Goal: Task Accomplishment & Management: Complete application form

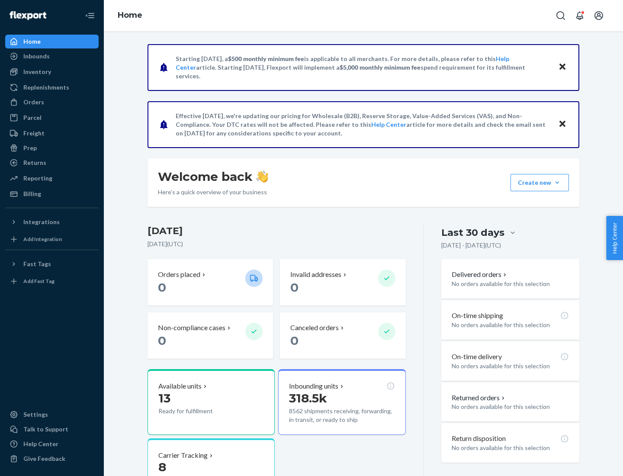
click at [557, 183] on button "Create new Create new inbound Create new order Create new product" at bounding box center [540, 182] width 58 height 17
click at [52, 56] on div "Inbounds" at bounding box center [52, 56] width 92 height 12
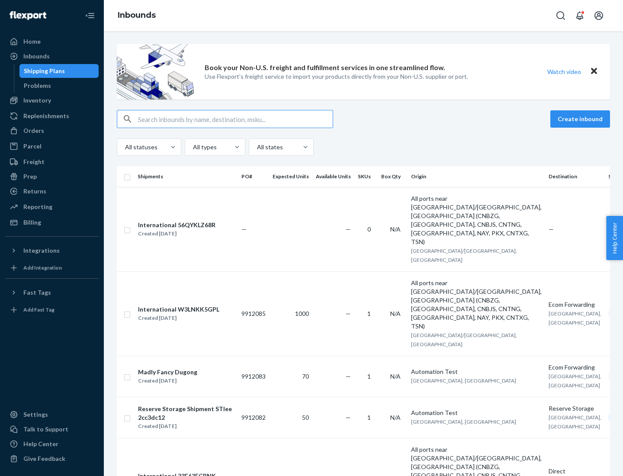
click at [582, 119] on button "Create inbound" at bounding box center [581, 118] width 60 height 17
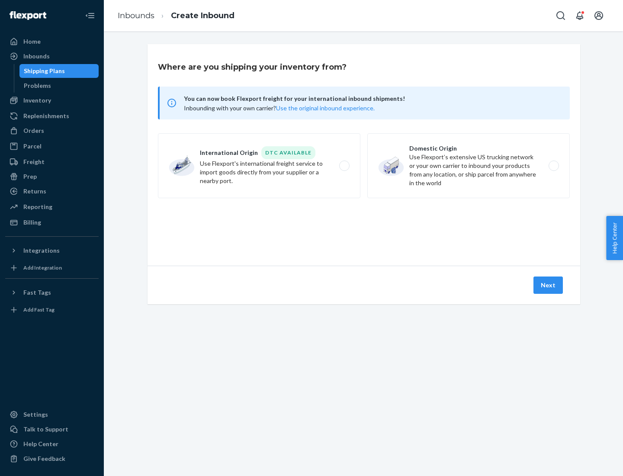
click at [469, 166] on label "Domestic Origin Use Flexport’s extensive US trucking network or your own carrie…" at bounding box center [468, 165] width 203 height 65
click at [554, 166] on input "Domestic Origin Use Flexport’s extensive US trucking network or your own carrie…" at bounding box center [557, 166] width 6 height 6
radio input "true"
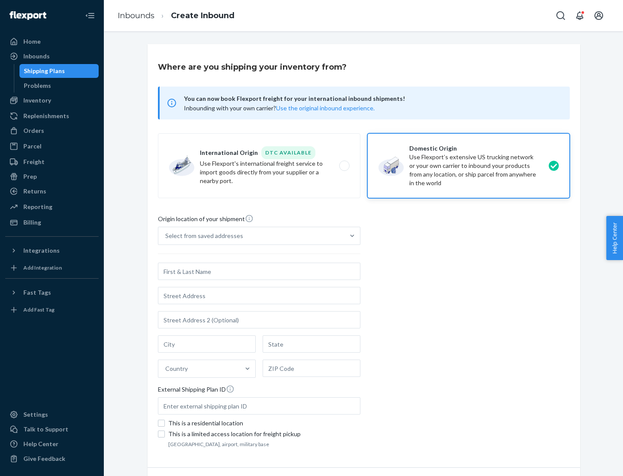
click at [202, 236] on div "Select from saved addresses" at bounding box center [204, 236] width 78 height 9
click at [166, 236] on input "Select from saved addresses" at bounding box center [165, 236] width 1 height 9
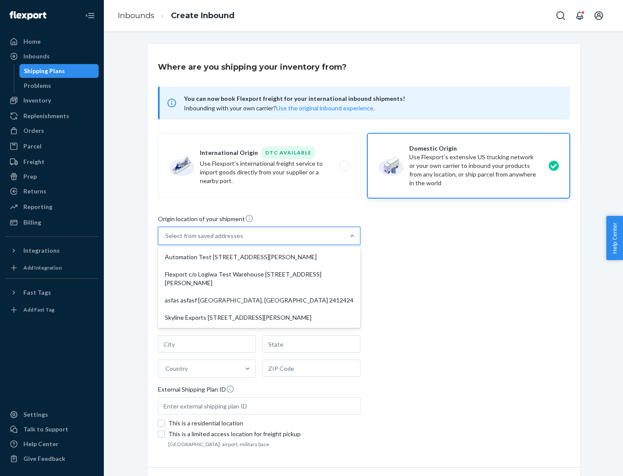
scroll to position [3, 0]
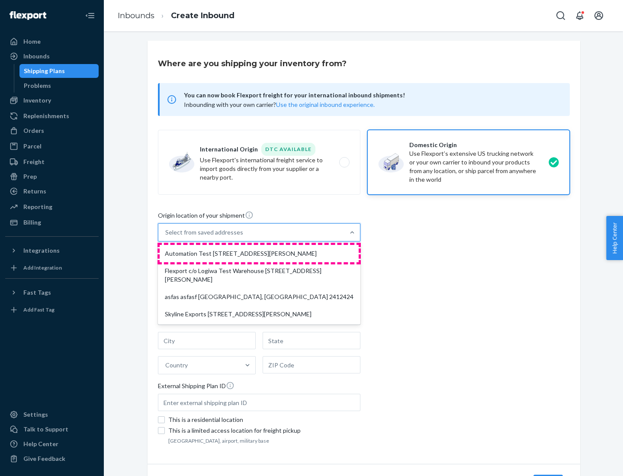
click at [259, 254] on div "Automation Test [STREET_ADDRESS][PERSON_NAME]" at bounding box center [259, 253] width 199 height 17
click at [166, 237] on input "option Automation Test [STREET_ADDRESS][PERSON_NAME] focused, 1 of 4. 4 results…" at bounding box center [165, 232] width 1 height 9
type input "Automation Test"
type input "9th Floor"
type input "[GEOGRAPHIC_DATA]"
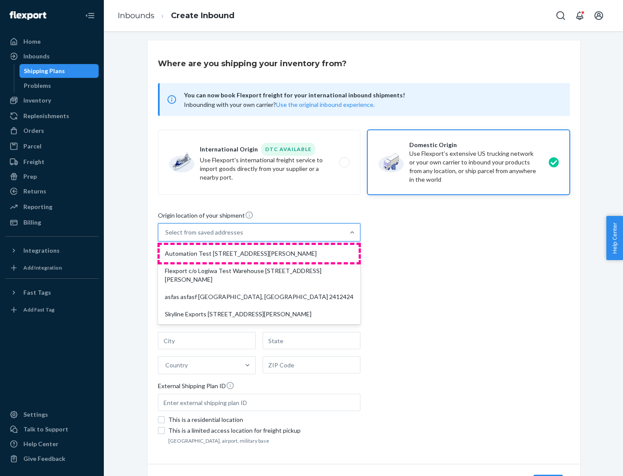
type input "CA"
type input "94104"
type input "[STREET_ADDRESS][PERSON_NAME]"
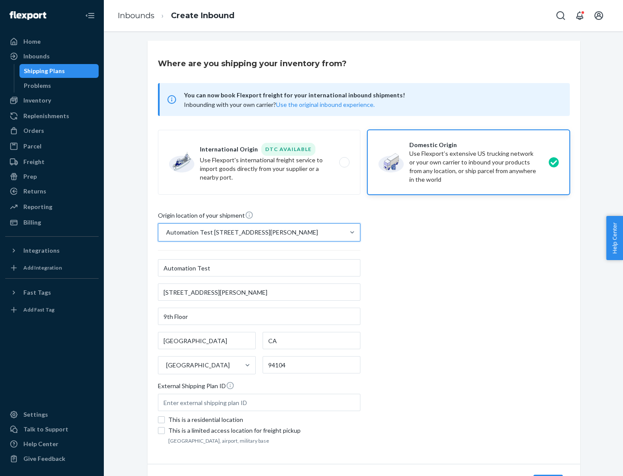
scroll to position [51, 0]
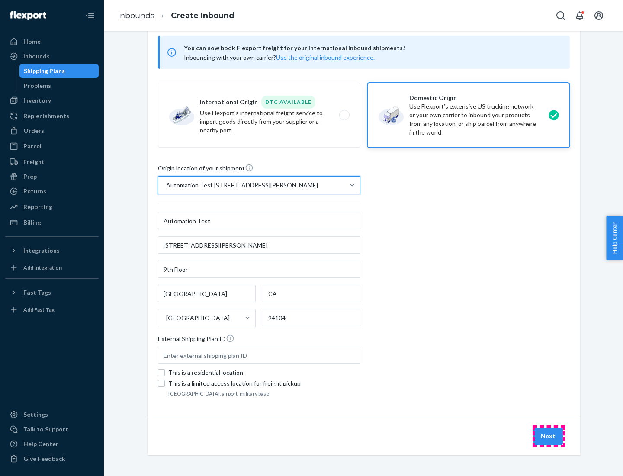
click at [549, 436] on button "Next" at bounding box center [548, 436] width 29 height 17
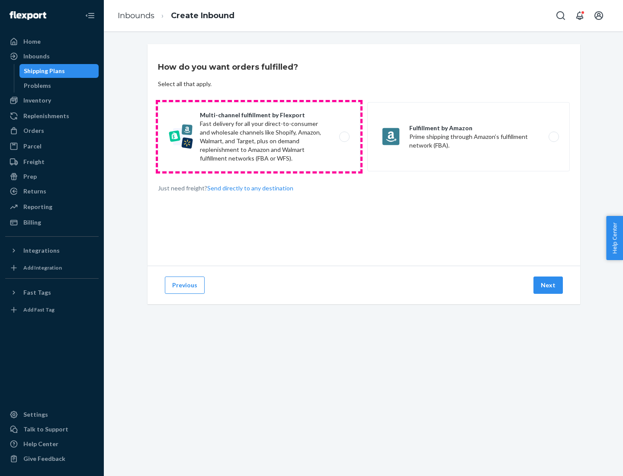
click at [259, 137] on label "Multi-channel fulfillment by Flexport Fast delivery for all your direct-to-cons…" at bounding box center [259, 136] width 203 height 69
click at [344, 137] on input "Multi-channel fulfillment by Flexport Fast delivery for all your direct-to-cons…" at bounding box center [347, 137] width 6 height 6
radio input "true"
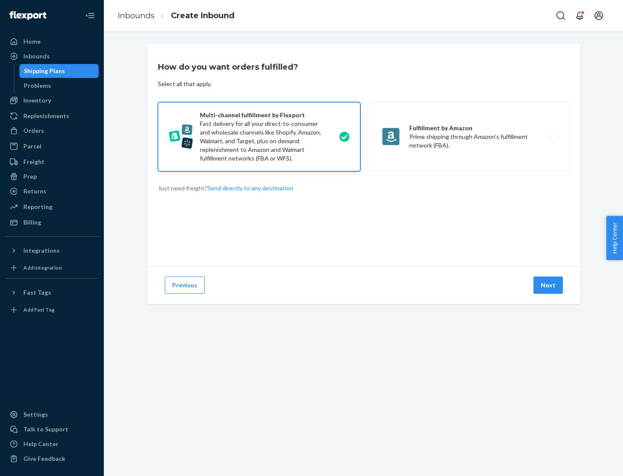
click at [549, 285] on button "Next" at bounding box center [548, 285] width 29 height 17
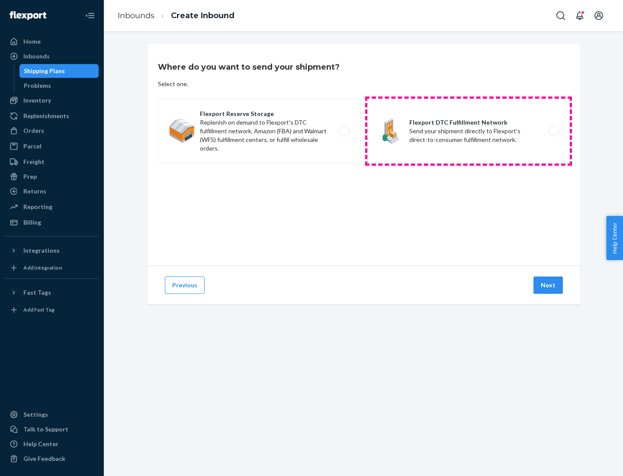
click at [469, 131] on label "Flexport DTC Fulfillment Network Send your shipment directly to Flexport's dire…" at bounding box center [468, 131] width 203 height 65
click at [554, 131] on input "Flexport DTC Fulfillment Network Send your shipment directly to Flexport's dire…" at bounding box center [557, 132] width 6 height 6
radio input "true"
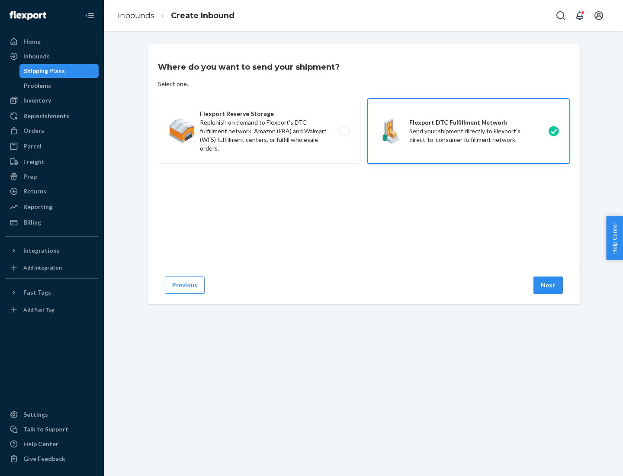
click at [549, 285] on button "Next" at bounding box center [548, 285] width 29 height 17
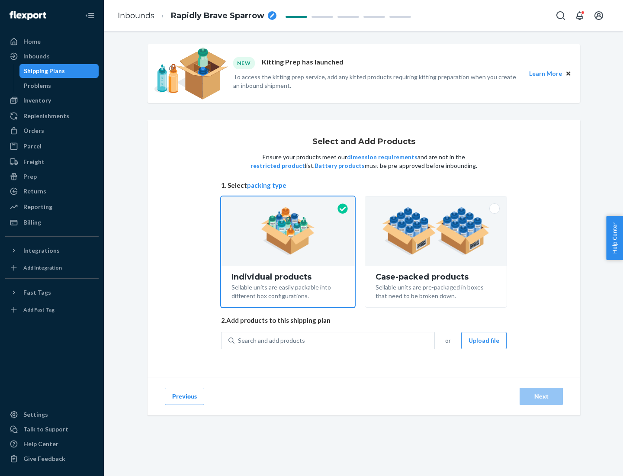
click at [436, 231] on img at bounding box center [436, 231] width 108 height 48
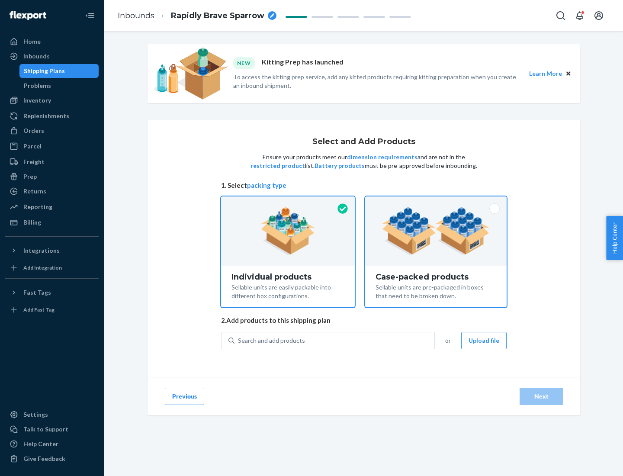
click at [436, 202] on input "Case-packed products Sellable units are pre-packaged in boxes that need to be b…" at bounding box center [436, 199] width 6 height 6
radio input "true"
radio input "false"
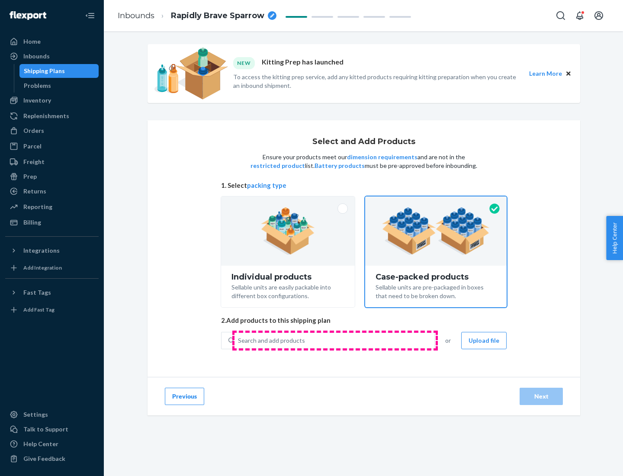
click at [335, 340] on div "Search and add products" at bounding box center [335, 341] width 200 height 16
click at [239, 340] on input "Search and add products" at bounding box center [238, 340] width 1 height 9
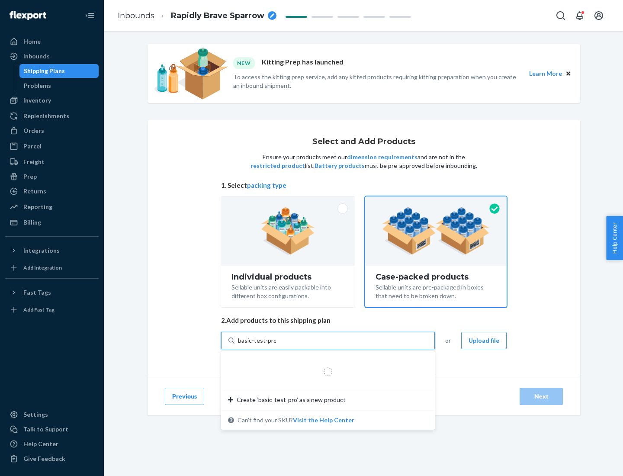
type input "basic-test-product-1"
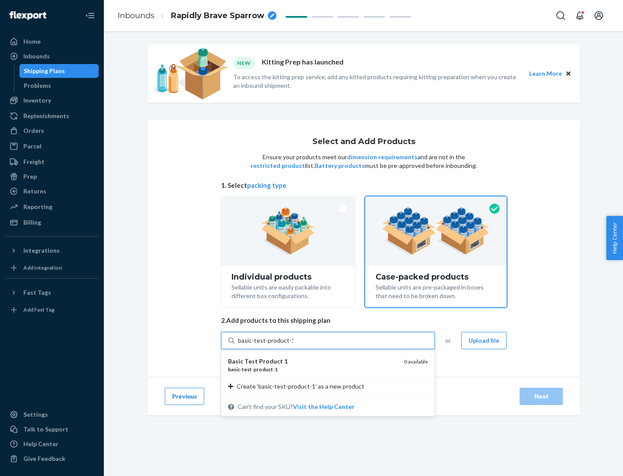
click at [313, 369] on div "basic - test - product - 1" at bounding box center [312, 369] width 169 height 7
click at [293, 345] on input "basic-test-product-1" at bounding box center [265, 340] width 55 height 9
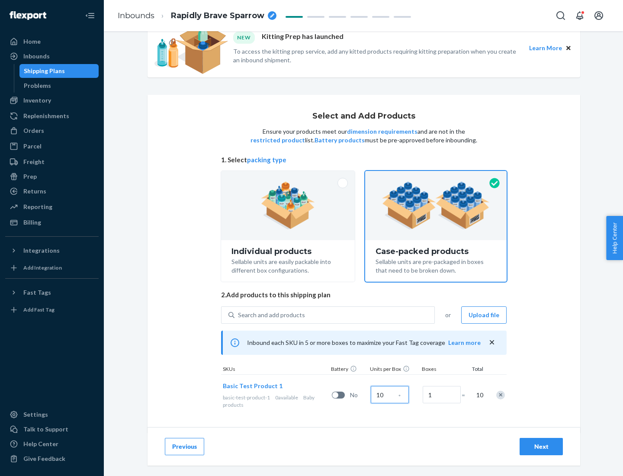
scroll to position [31, 0]
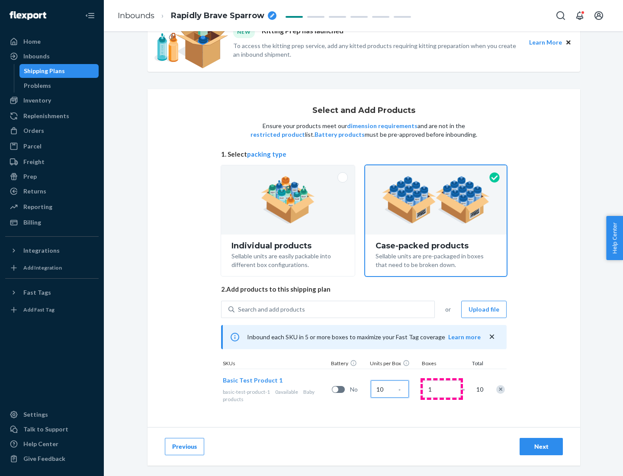
type input "10"
type input "7"
click at [541, 447] on div "Next" at bounding box center [541, 446] width 29 height 9
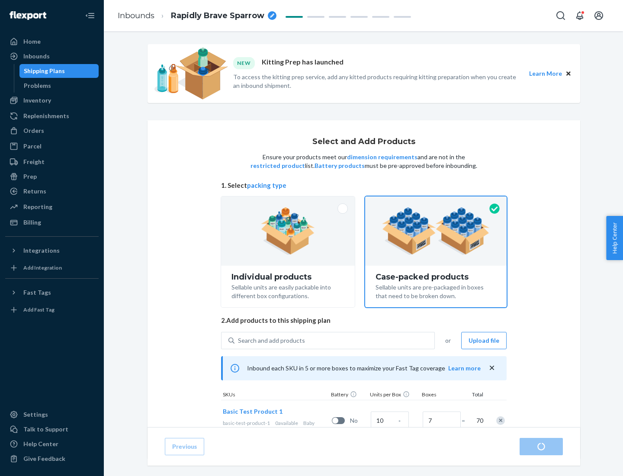
radio input "true"
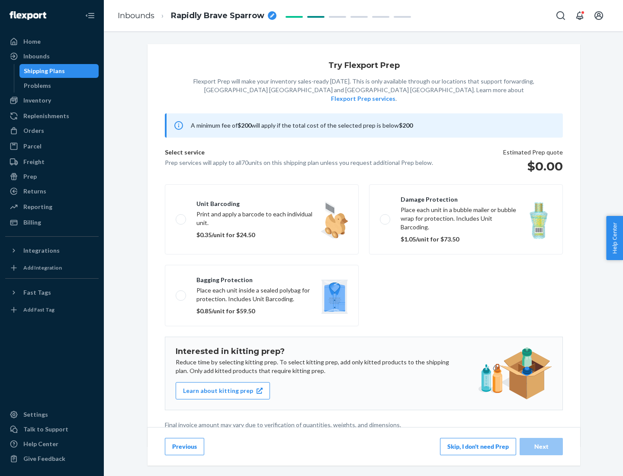
scroll to position [2, 0]
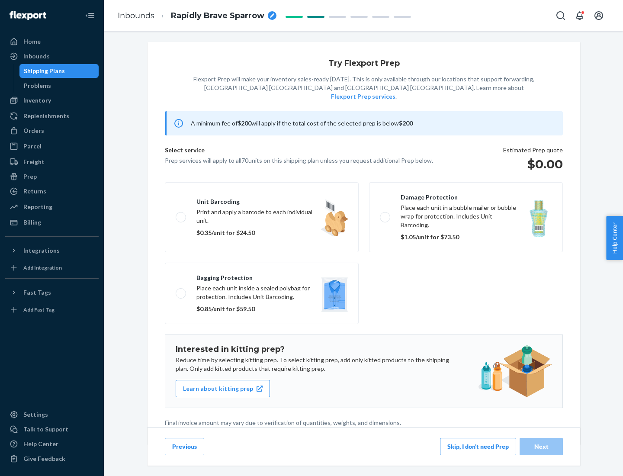
click at [262, 276] on label "Bagging protection Place each unit inside a sealed polybag for protection. Incl…" at bounding box center [262, 293] width 194 height 61
click at [181, 290] on input "Bagging protection Place each unit inside a sealed polybag for protection. Incl…" at bounding box center [179, 293] width 6 height 6
checkbox input "true"
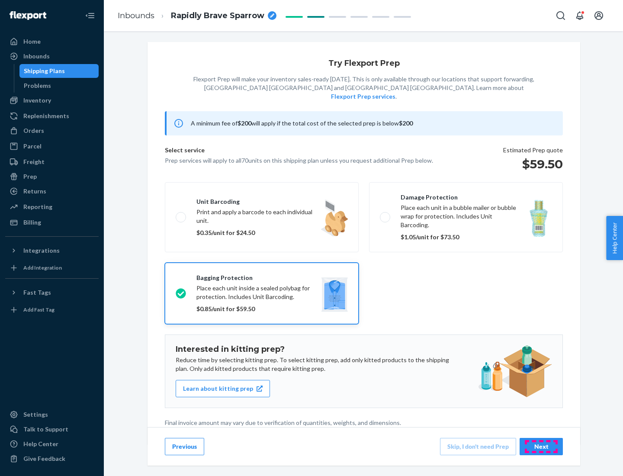
click at [541, 446] on div "Next" at bounding box center [541, 446] width 29 height 9
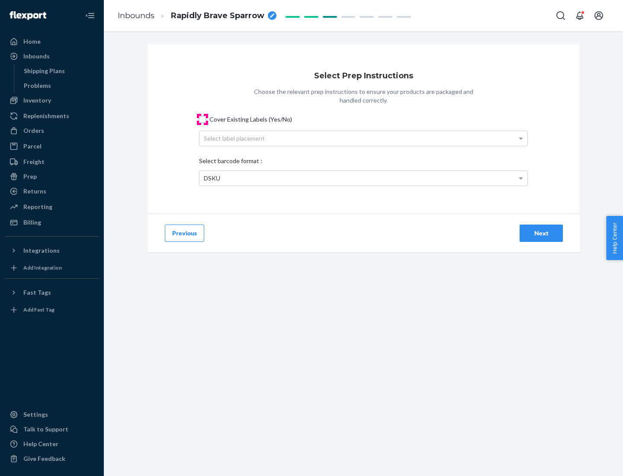
click at [203, 119] on input "Cover Existing Labels (Yes/No)" at bounding box center [202, 119] width 7 height 7
checkbox input "true"
click at [364, 138] on div "Select label placement" at bounding box center [364, 138] width 328 height 15
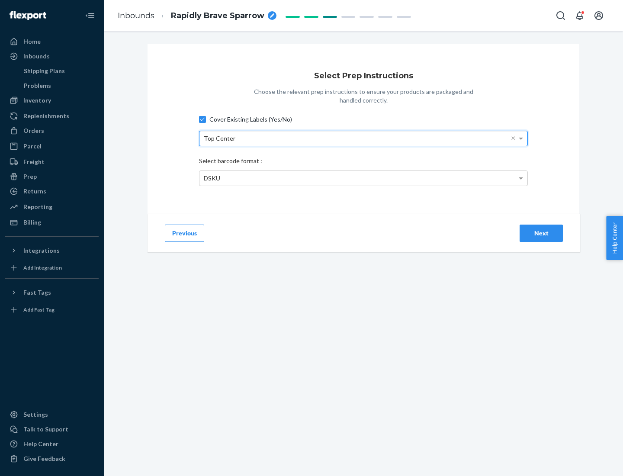
click at [364, 178] on div "DSKU" at bounding box center [364, 178] width 328 height 15
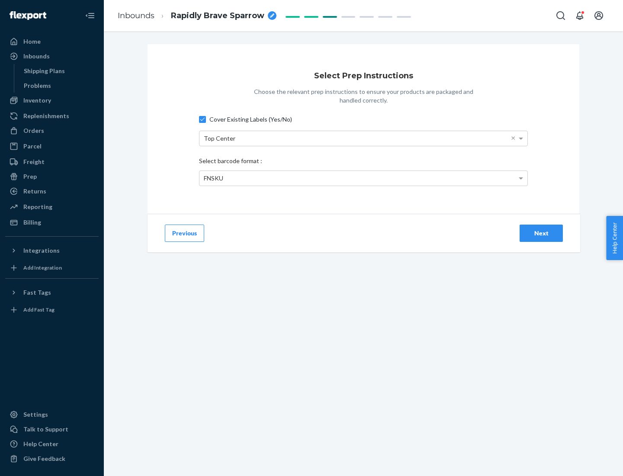
click at [541, 233] on div "Next" at bounding box center [541, 233] width 29 height 9
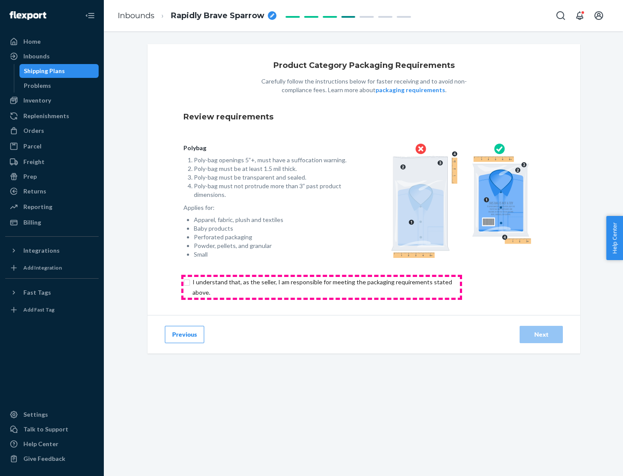
click at [322, 287] on input "checkbox" at bounding box center [328, 287] width 288 height 21
checkbox input "true"
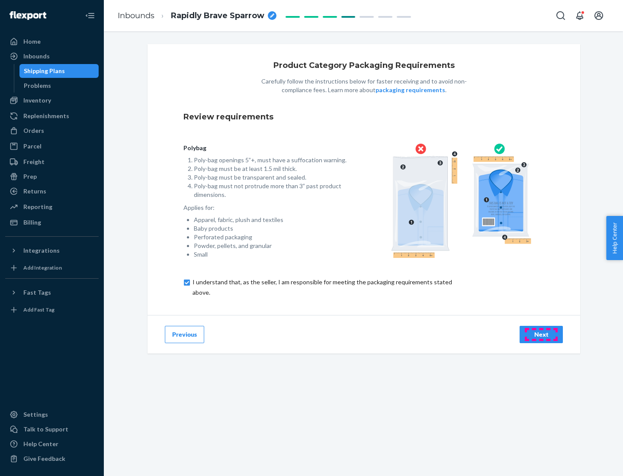
click at [541, 334] on div "Next" at bounding box center [541, 334] width 29 height 9
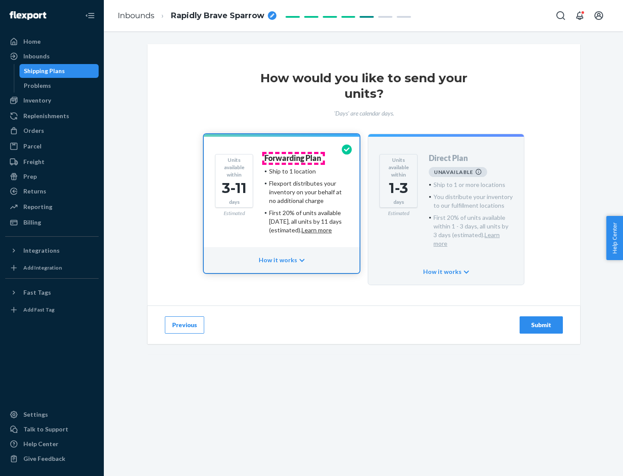
click at [293, 158] on h4 "Forwarding Plan" at bounding box center [292, 158] width 57 height 9
click at [541, 321] on div "Submit" at bounding box center [541, 325] width 29 height 9
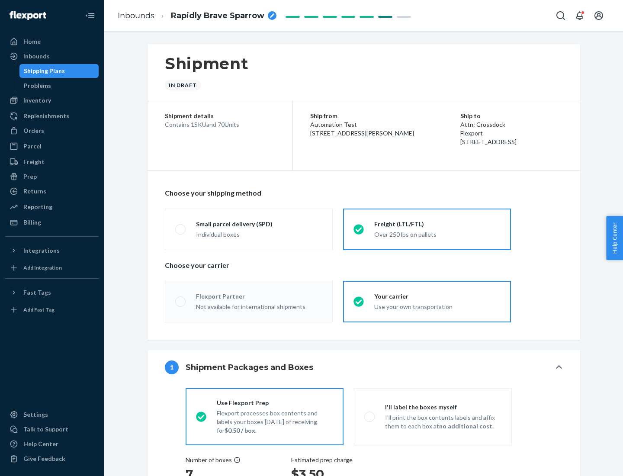
radio input "true"
radio input "false"
radio input "true"
radio input "false"
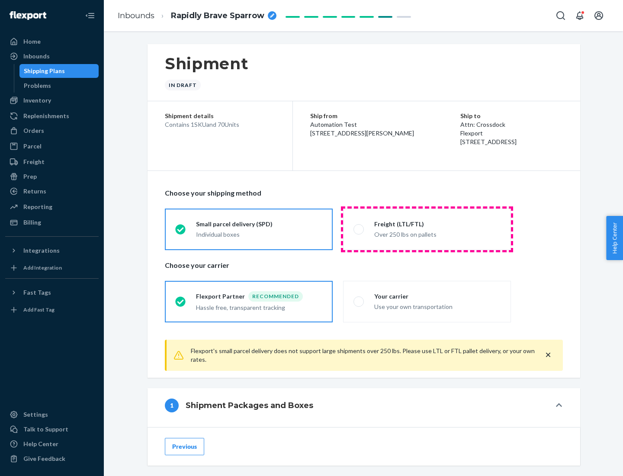
click at [427, 229] on div "Over 250 lbs on pallets" at bounding box center [437, 234] width 126 height 10
click at [359, 229] on input "Freight (LTL/FTL) Over 250 lbs on pallets" at bounding box center [357, 229] width 6 height 6
radio input "true"
radio input "false"
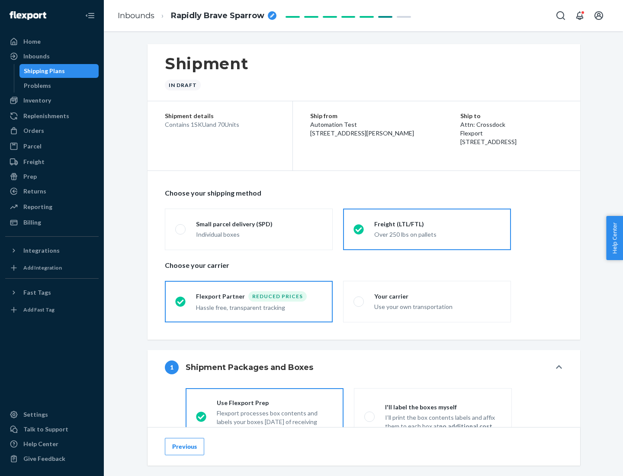
scroll to position [48, 0]
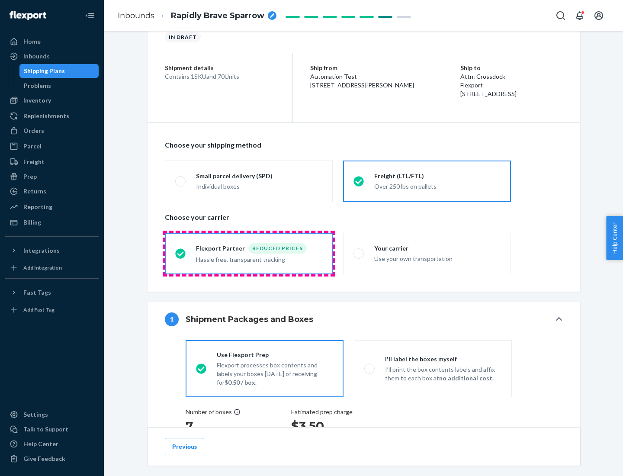
click at [249, 254] on div "Hassle free, transparent tracking" at bounding box center [259, 259] width 126 height 10
click at [181, 253] on input "Flexport Partner Reduced prices Hassle free, transparent tracking" at bounding box center [178, 254] width 6 height 6
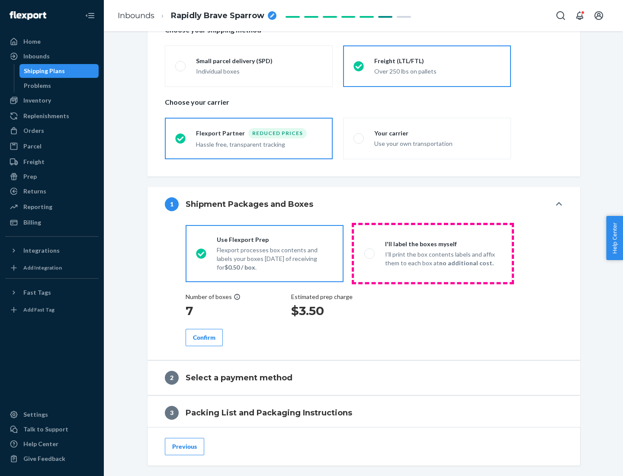
click at [433, 253] on p "I’ll print the box contents labels and affix them to each box at no additional …" at bounding box center [443, 258] width 116 height 17
click at [370, 253] on input "I'll label the boxes myself I’ll print the box contents labels and affix them t…" at bounding box center [367, 254] width 6 height 6
radio input "true"
radio input "false"
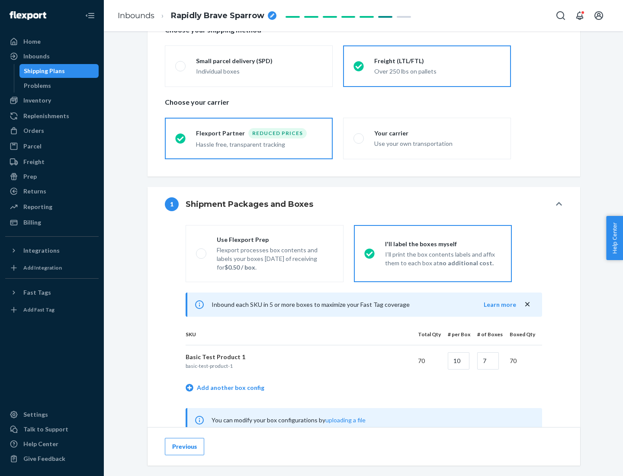
scroll to position [270, 0]
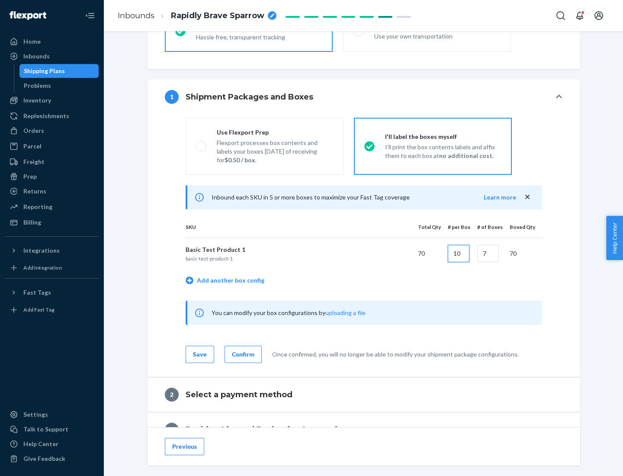
type input "10"
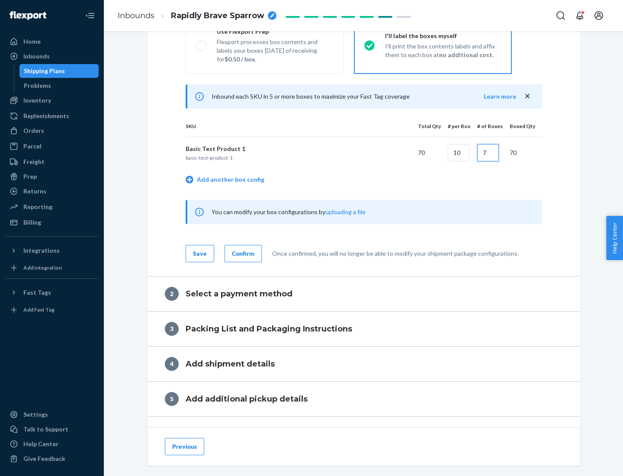
type input "7"
click at [242, 253] on div "Confirm" at bounding box center [243, 253] width 23 height 9
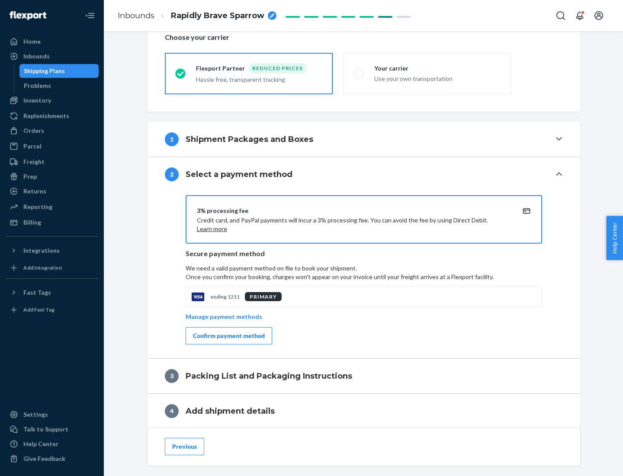
scroll to position [310, 0]
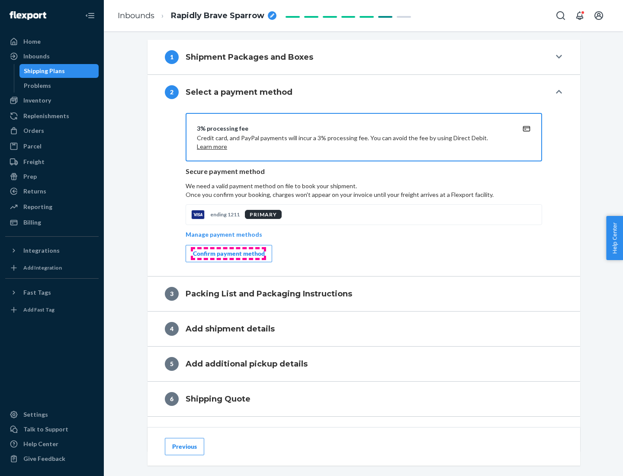
click at [228, 254] on div "Confirm payment method" at bounding box center [229, 253] width 72 height 9
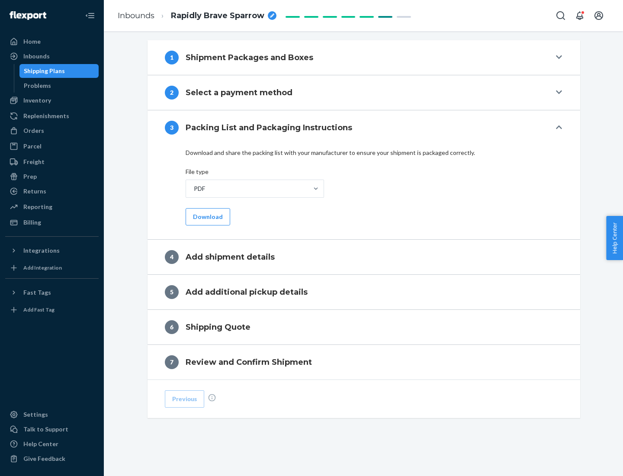
scroll to position [273, 0]
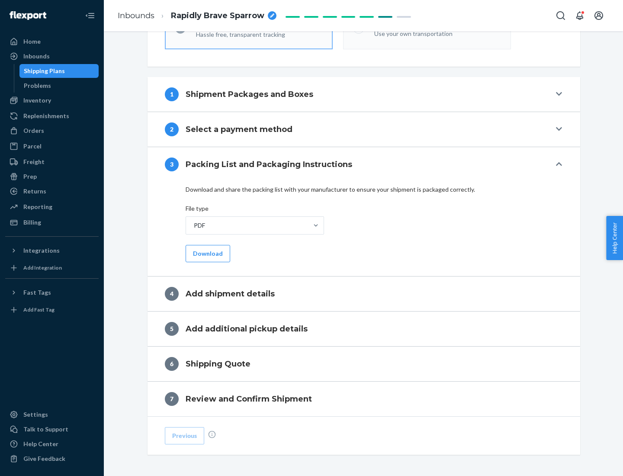
click at [207, 253] on button "Download" at bounding box center [208, 253] width 45 height 17
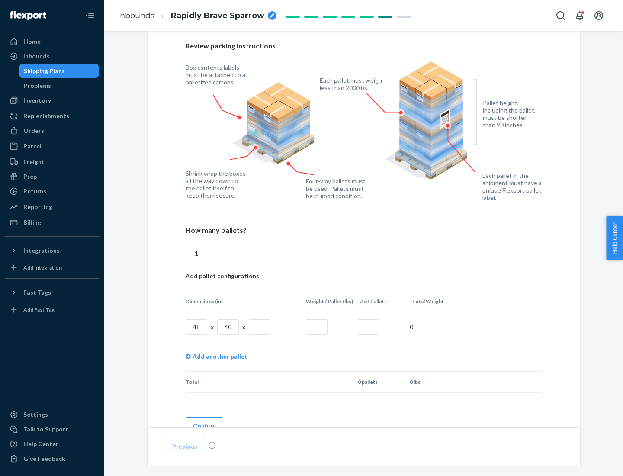
scroll to position [594, 0]
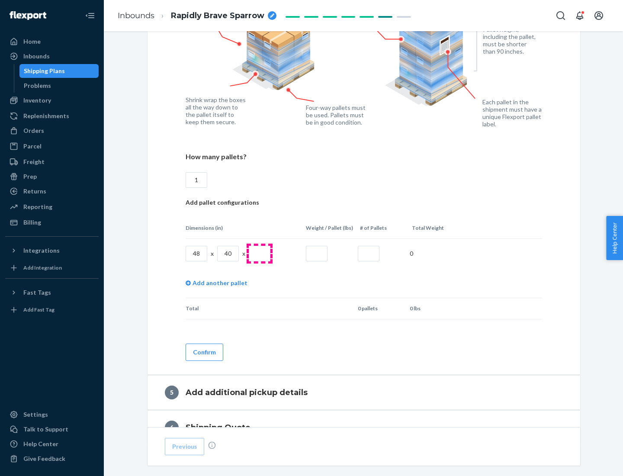
type input "1"
type input "40"
type input "200"
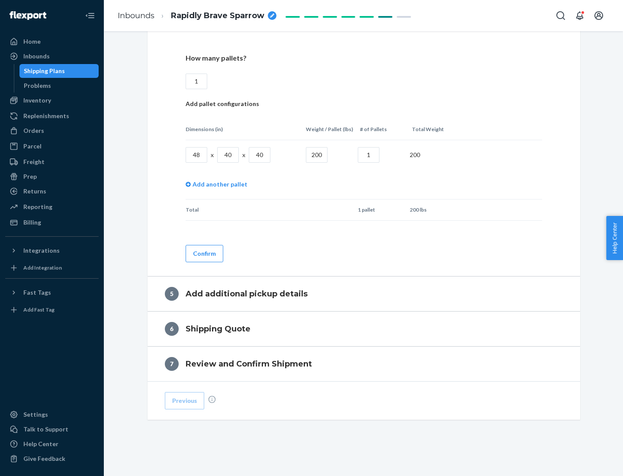
type input "1"
click at [204, 253] on button "Confirm" at bounding box center [205, 253] width 38 height 17
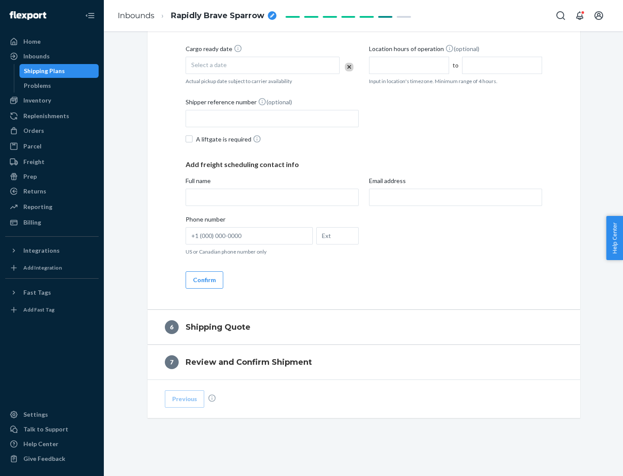
scroll to position [296, 0]
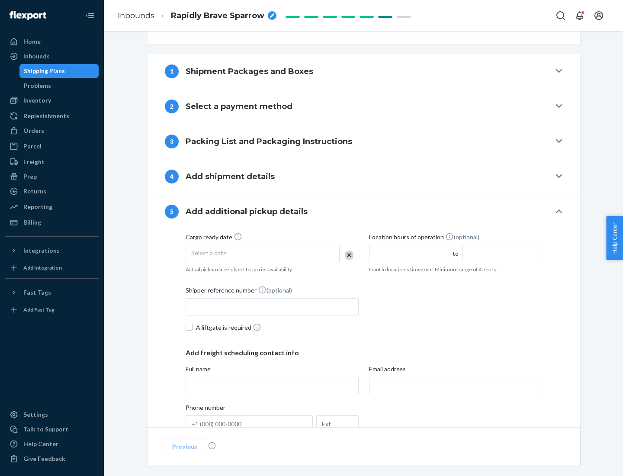
click at [263, 253] on div "Select a date" at bounding box center [263, 253] width 154 height 17
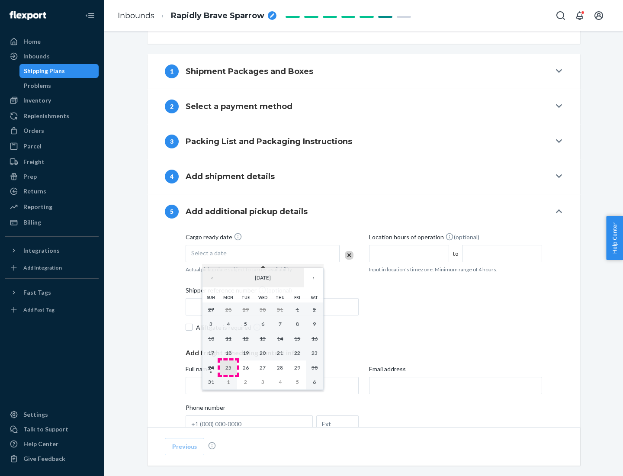
click at [228, 367] on abbr "25" at bounding box center [228, 367] width 6 height 6
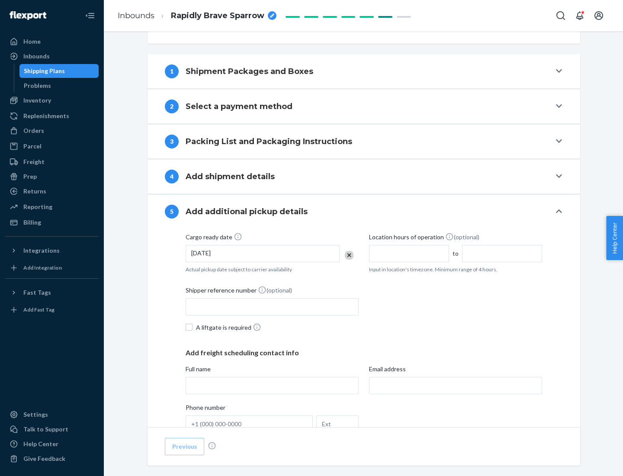
scroll to position [428, 0]
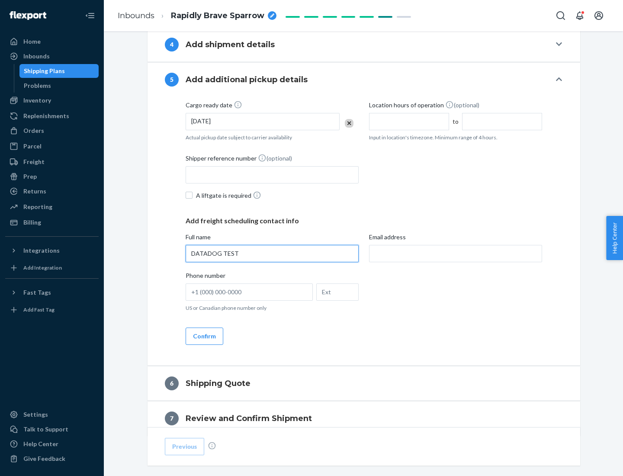
type input "DATADOG TEST"
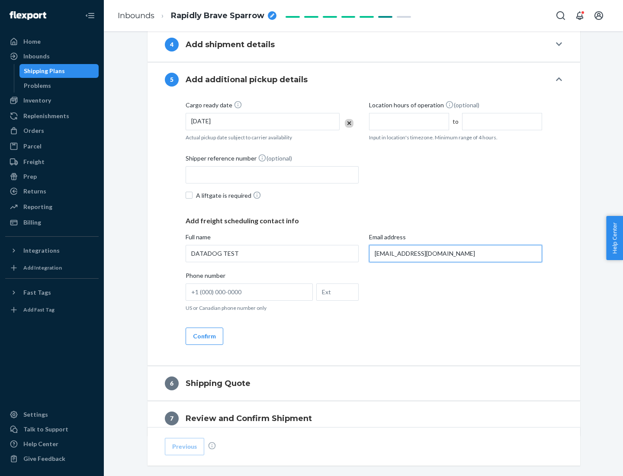
scroll to position [467, 0]
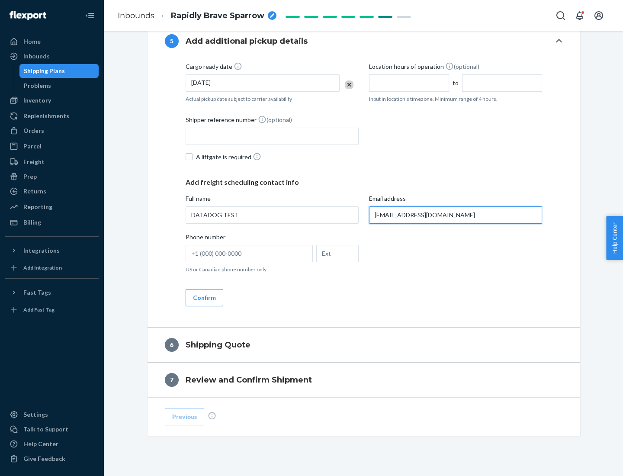
type input "[EMAIL_ADDRESS][DOMAIN_NAME]"
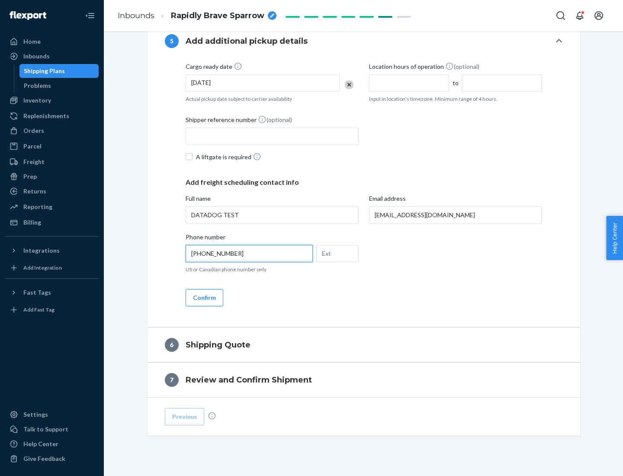
scroll to position [484, 0]
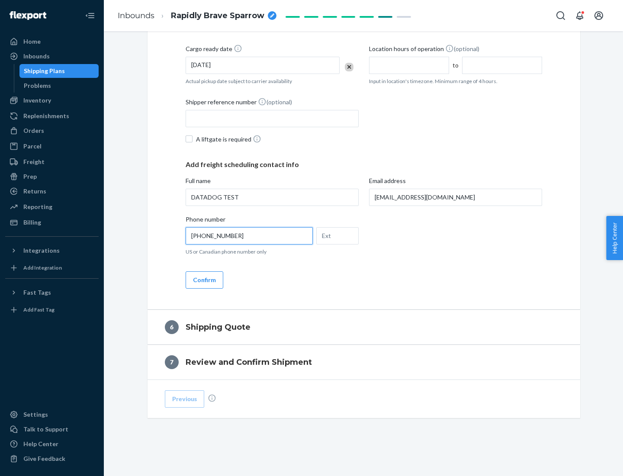
type input "[PHONE_NUMBER]"
click at [204, 280] on button "Confirm" at bounding box center [205, 279] width 38 height 17
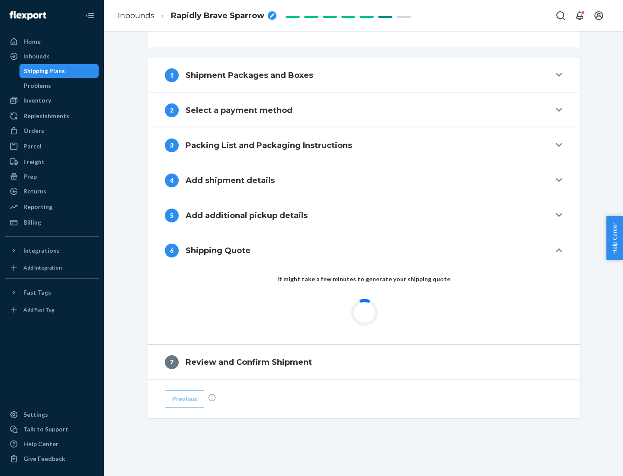
scroll to position [323, 0]
